Goal: Task Accomplishment & Management: Complete application form

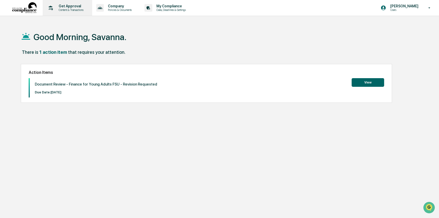
click at [67, 7] on p "Get Approval" at bounding box center [70, 6] width 31 height 4
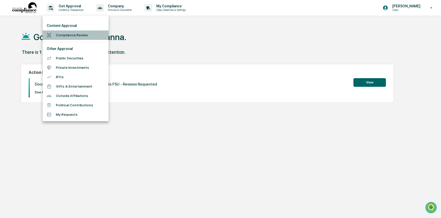
click at [80, 34] on li "Compliance Review" at bounding box center [76, 34] width 66 height 9
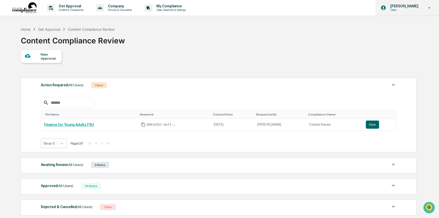
click at [409, 12] on div "Savanna Terry Users" at bounding box center [406, 8] width 63 height 16
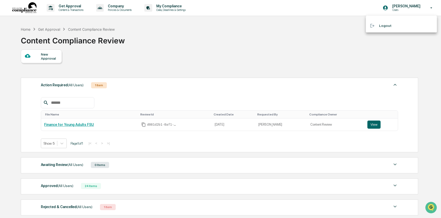
click at [370, 129] on div at bounding box center [220, 109] width 441 height 218
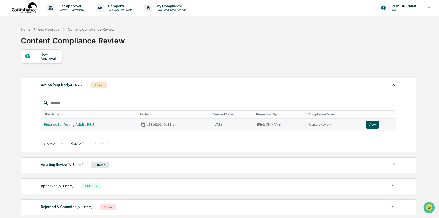
click at [371, 126] on button "View" at bounding box center [372, 125] width 13 height 8
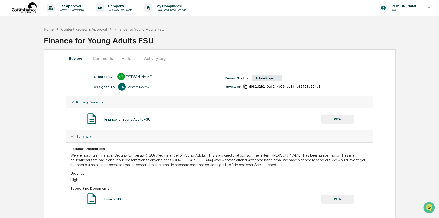
click at [337, 124] on div "Finance for Young Adults FSU VIEW" at bounding box center [219, 118] width 298 height 13
click at [341, 117] on button "VIEW" at bounding box center [337, 119] width 33 height 9
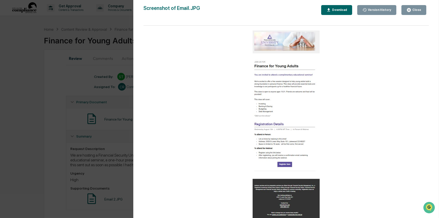
click at [341, 12] on div "Download" at bounding box center [339, 10] width 16 height 4
click at [142, 89] on div "Version History [DATE] 09:51 PM [PERSON_NAME] [DATE] 05:21 PM [PERSON_NAME] Scr…" at bounding box center [286, 114] width 306 height 228
click at [383, 10] on div "Version History" at bounding box center [379, 10] width 24 height 4
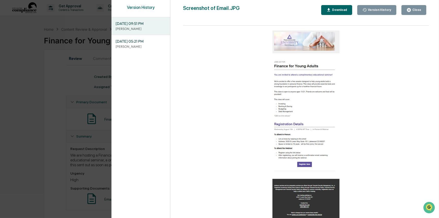
click at [76, 57] on div "Version History [DATE] 09:51 PM [PERSON_NAME] [DATE] 05:21 PM [PERSON_NAME] Scr…" at bounding box center [219, 109] width 439 height 218
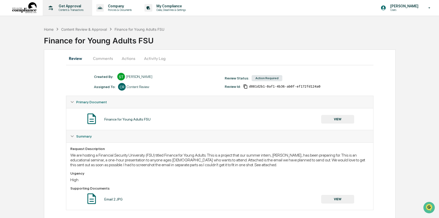
click at [65, 6] on p "Get Approval" at bounding box center [70, 6] width 31 height 4
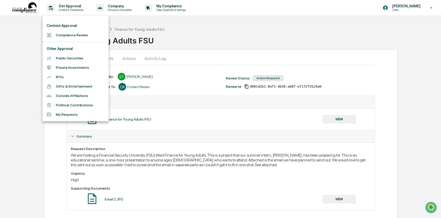
click at [80, 39] on li "Compliance Review" at bounding box center [76, 34] width 66 height 9
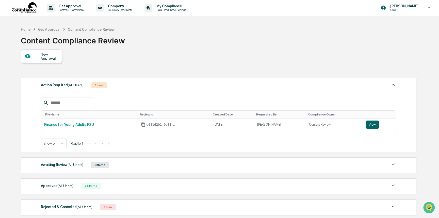
click at [61, 87] on div "Action Required (All Users)" at bounding box center [62, 85] width 43 height 7
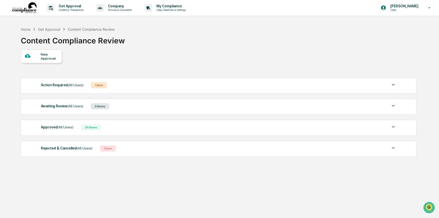
click at [61, 87] on div "Action Required (All Users)" at bounding box center [62, 85] width 43 height 7
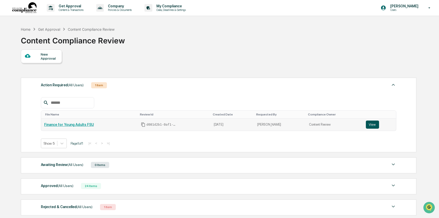
click at [366, 126] on button "View" at bounding box center [372, 125] width 13 height 8
